Goal: Task Accomplishment & Management: Use online tool/utility

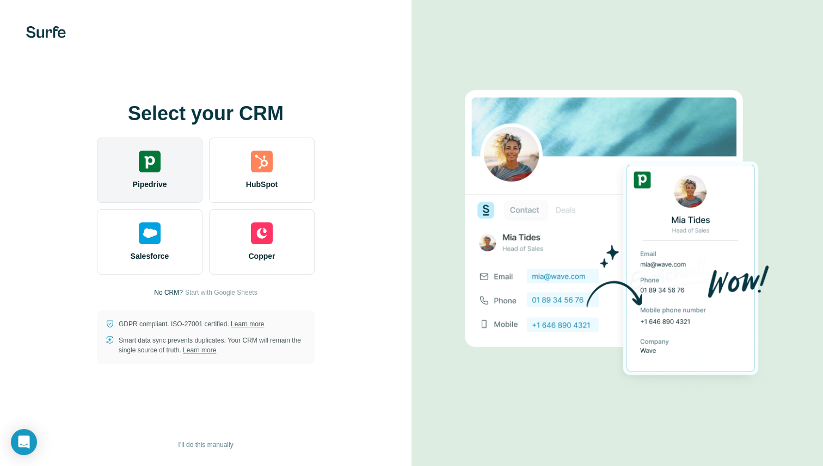
click at [153, 175] on div "Pipedrive" at bounding box center [150, 170] width 106 height 65
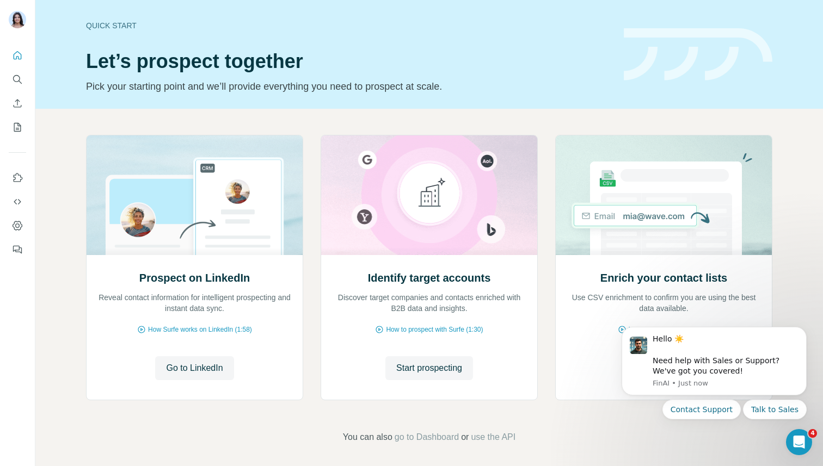
click at [779, 221] on div "Prospect on LinkedIn Reveal contact information for intelligent prospecting and…" at bounding box center [429, 289] width 788 height 361
click at [801, 433] on div "Open Intercom Messenger" at bounding box center [797, 441] width 36 height 36
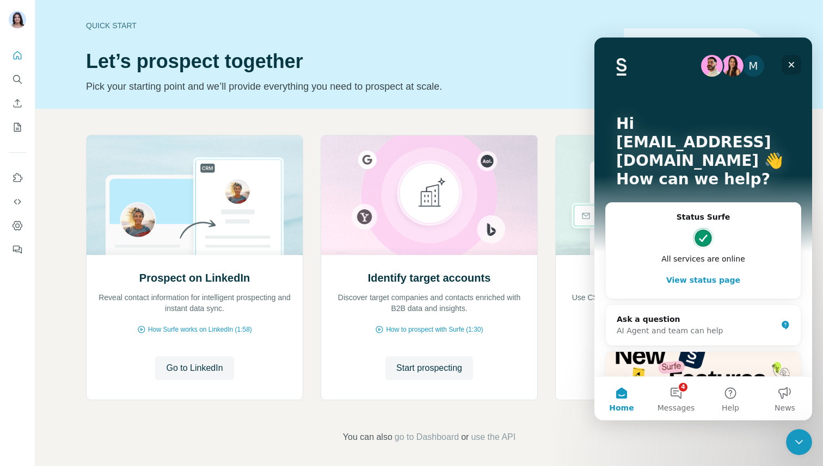
click at [793, 65] on icon "Close" at bounding box center [791, 64] width 9 height 9
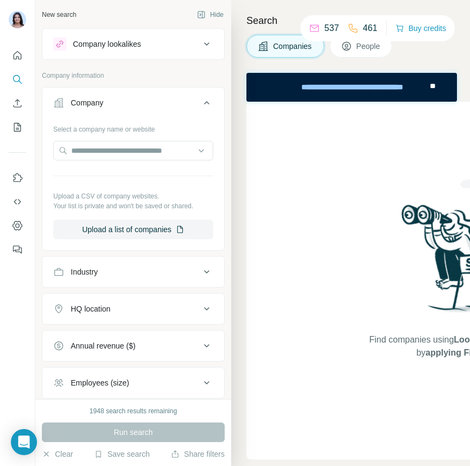
click at [98, 268] on div "Industry" at bounding box center [84, 272] width 27 height 11
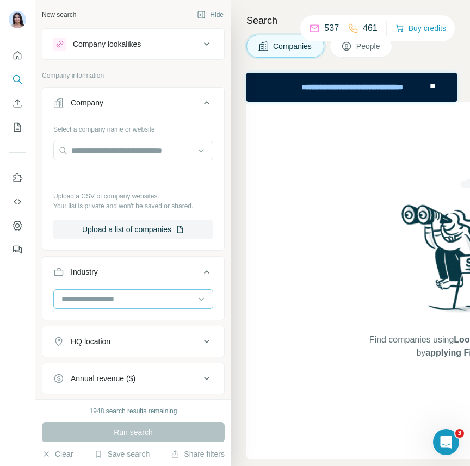
click at [83, 303] on input at bounding box center [127, 299] width 134 height 12
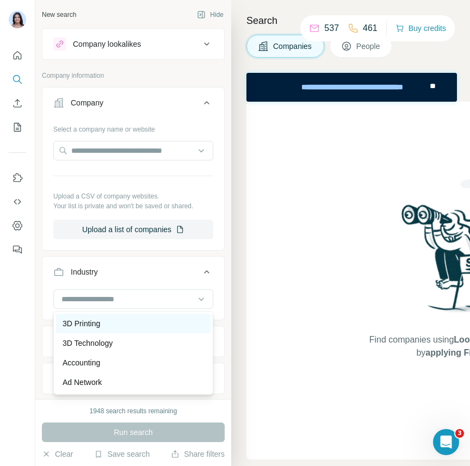
click at [82, 323] on p "3D Printing" at bounding box center [82, 323] width 38 height 11
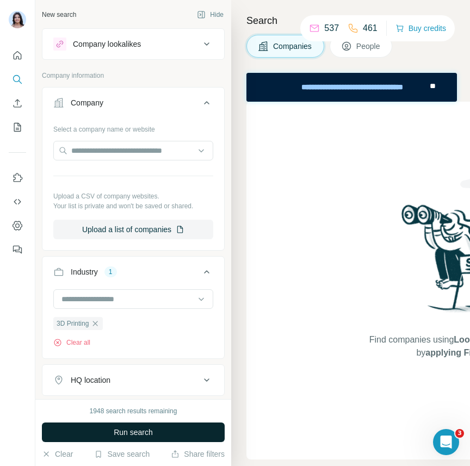
click at [140, 433] on span "Run search" at bounding box center [133, 432] width 39 height 11
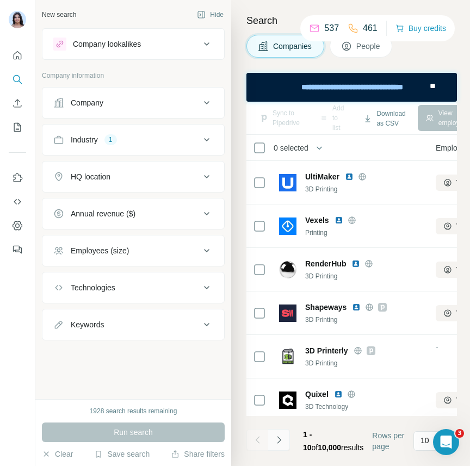
click at [284, 440] on icon "Navigate to next page" at bounding box center [279, 440] width 11 height 11
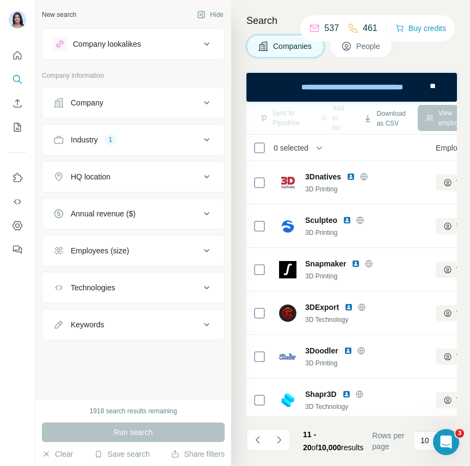
click at [367, 48] on span "People" at bounding box center [369, 46] width 25 height 11
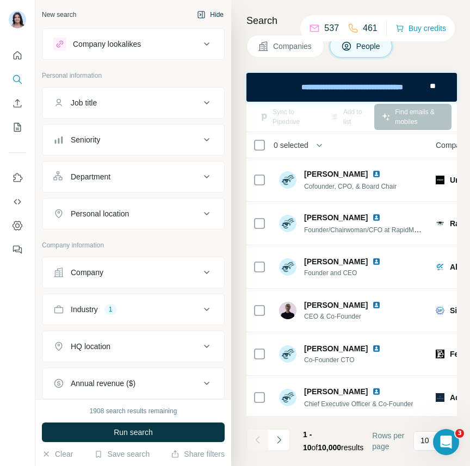
click at [208, 14] on button "Hide" at bounding box center [210, 15] width 42 height 16
